Goal: Information Seeking & Learning: Learn about a topic

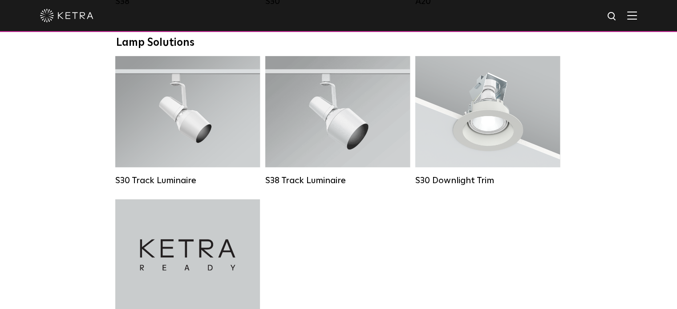
scroll to position [818, 0]
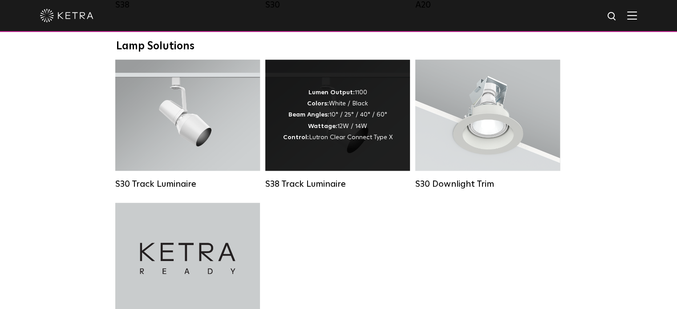
click at [313, 118] on strong "Beam Angles:" at bounding box center [308, 115] width 41 height 6
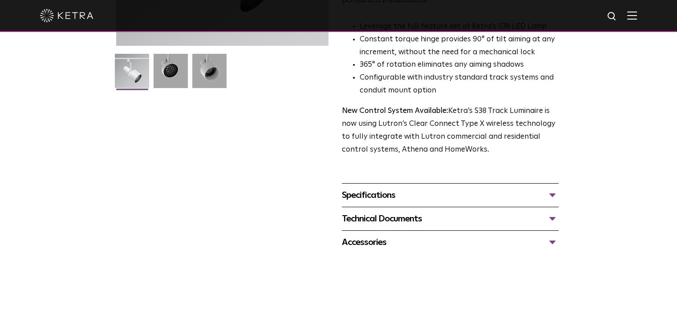
scroll to position [208, 0]
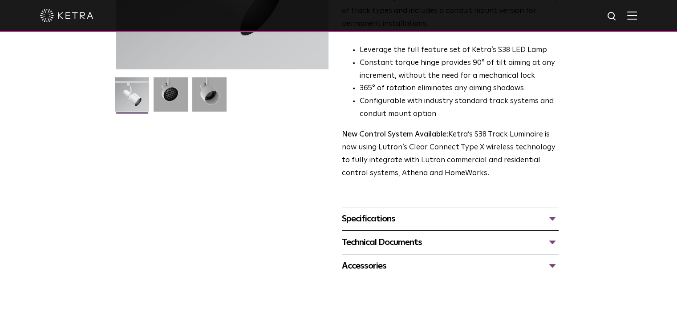
click at [356, 212] on div "Specifications" at bounding box center [450, 219] width 217 height 14
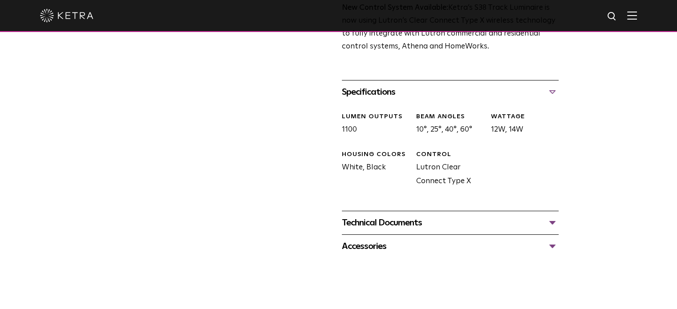
scroll to position [335, 0]
click at [348, 239] on div "Accessories" at bounding box center [450, 246] width 217 height 14
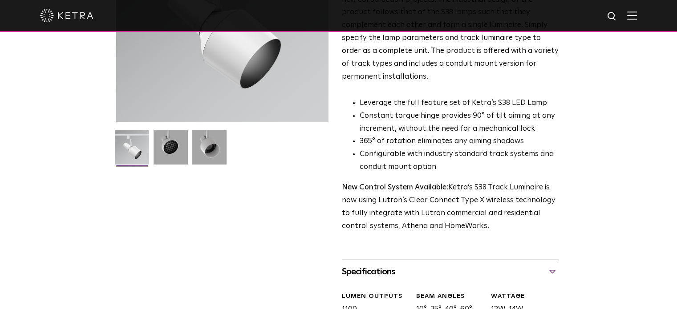
scroll to position [0, 0]
